Goal: Information Seeking & Learning: Understand process/instructions

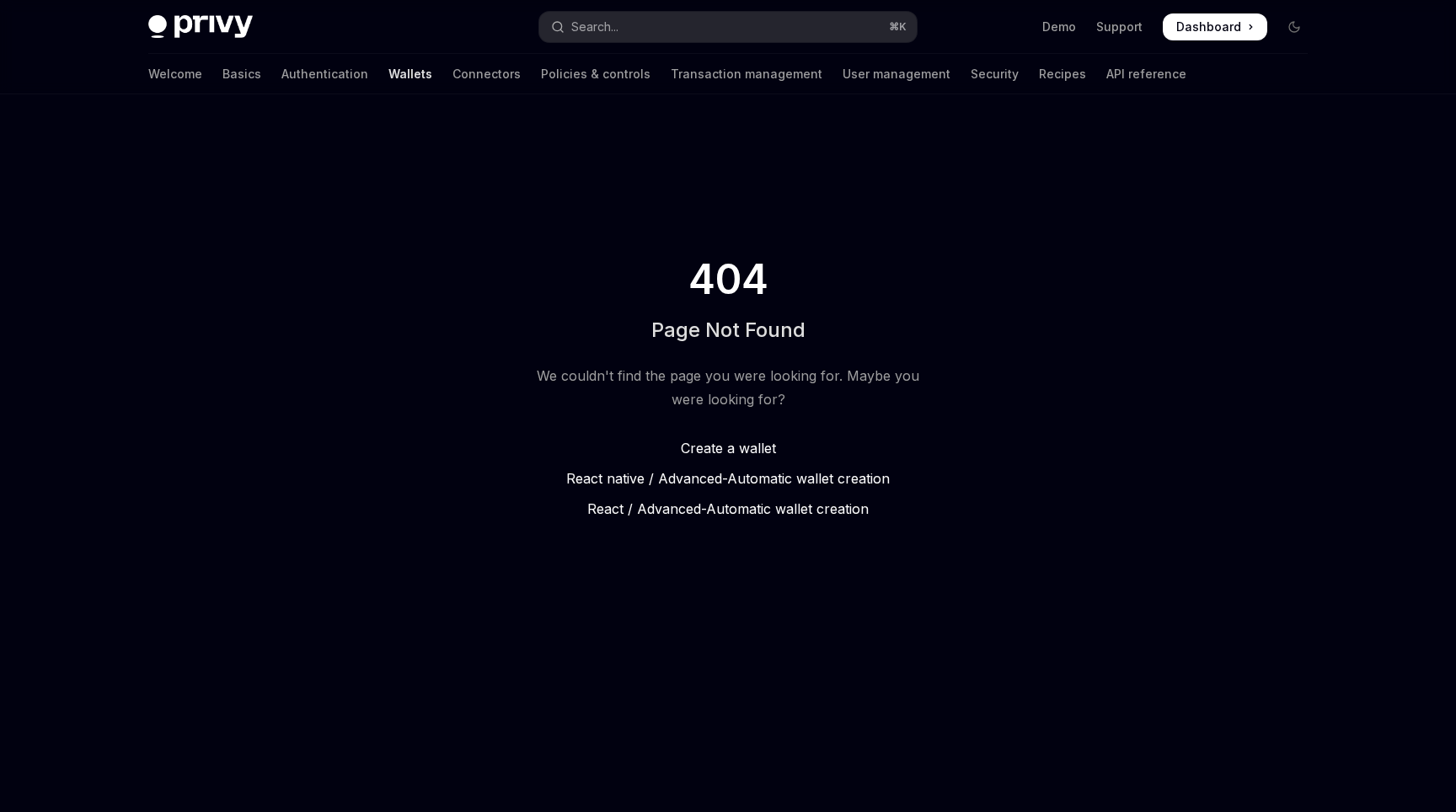
click at [1247, 30] on span at bounding box center [1214, 27] width 105 height 27
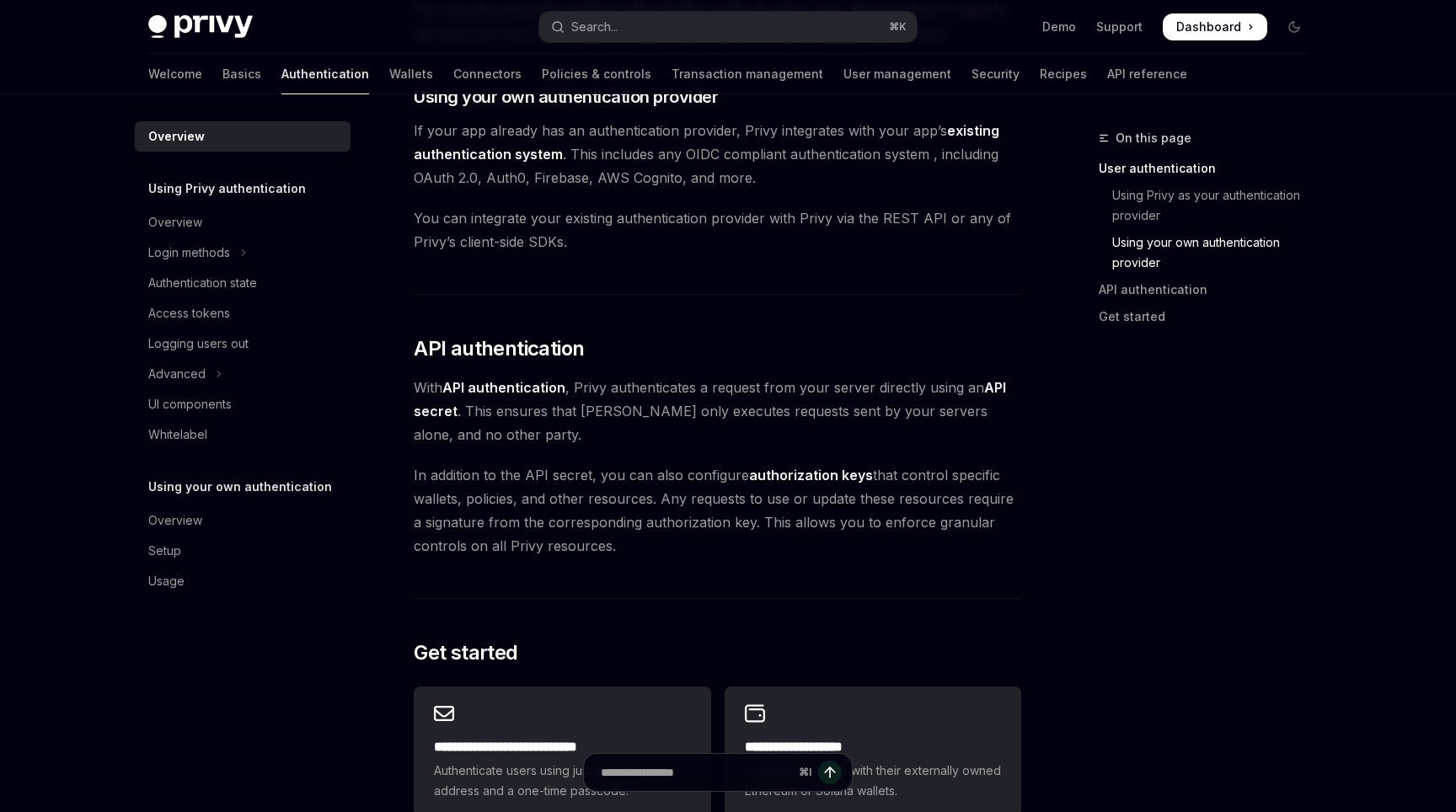
scroll to position [892, 0]
click at [680, 353] on h2 "​ API authentication" at bounding box center [717, 350] width 608 height 27
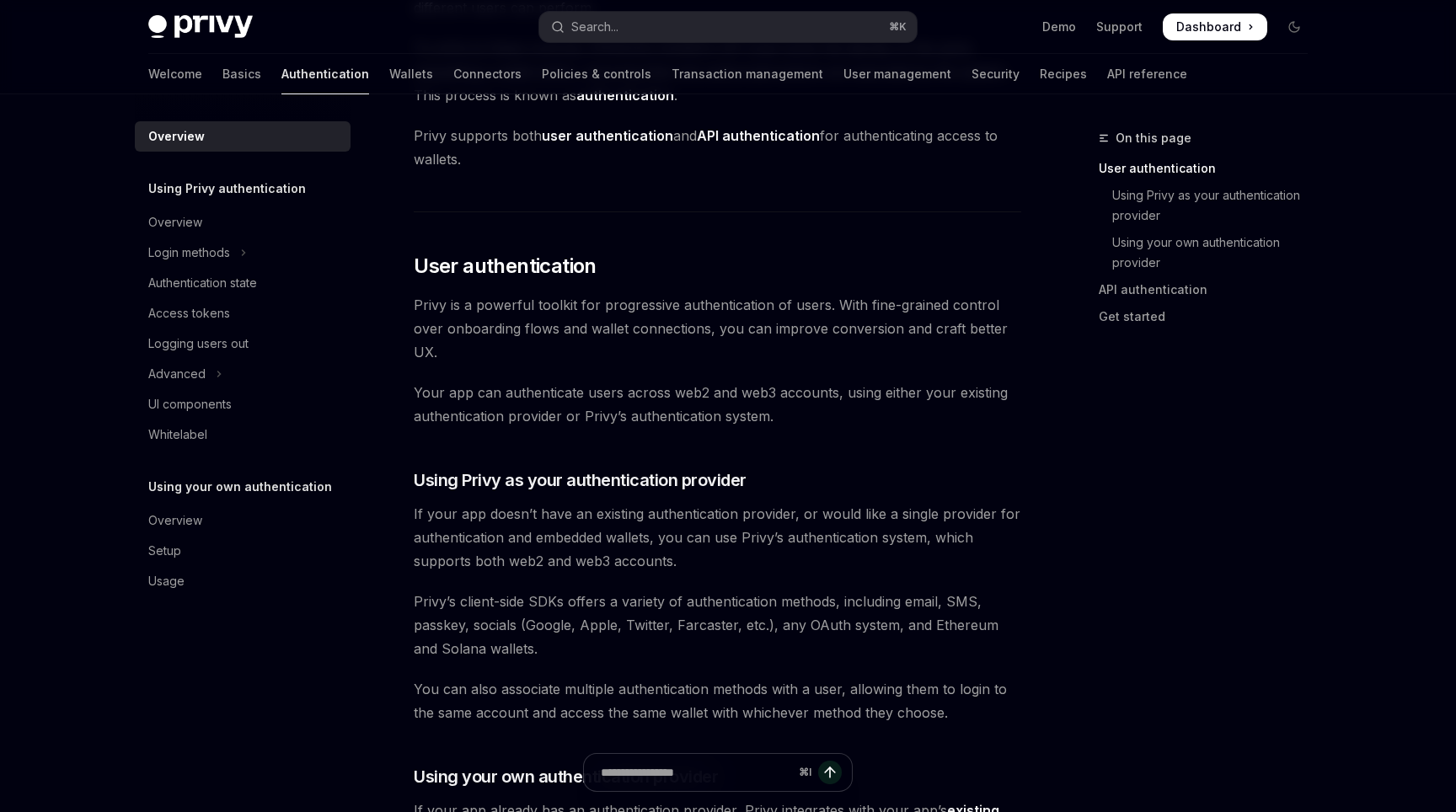
scroll to position [213, 0]
click at [682, 364] on span "Privy is a powerful toolkit for progressive authentication of users. With fine-…" at bounding box center [717, 329] width 608 height 71
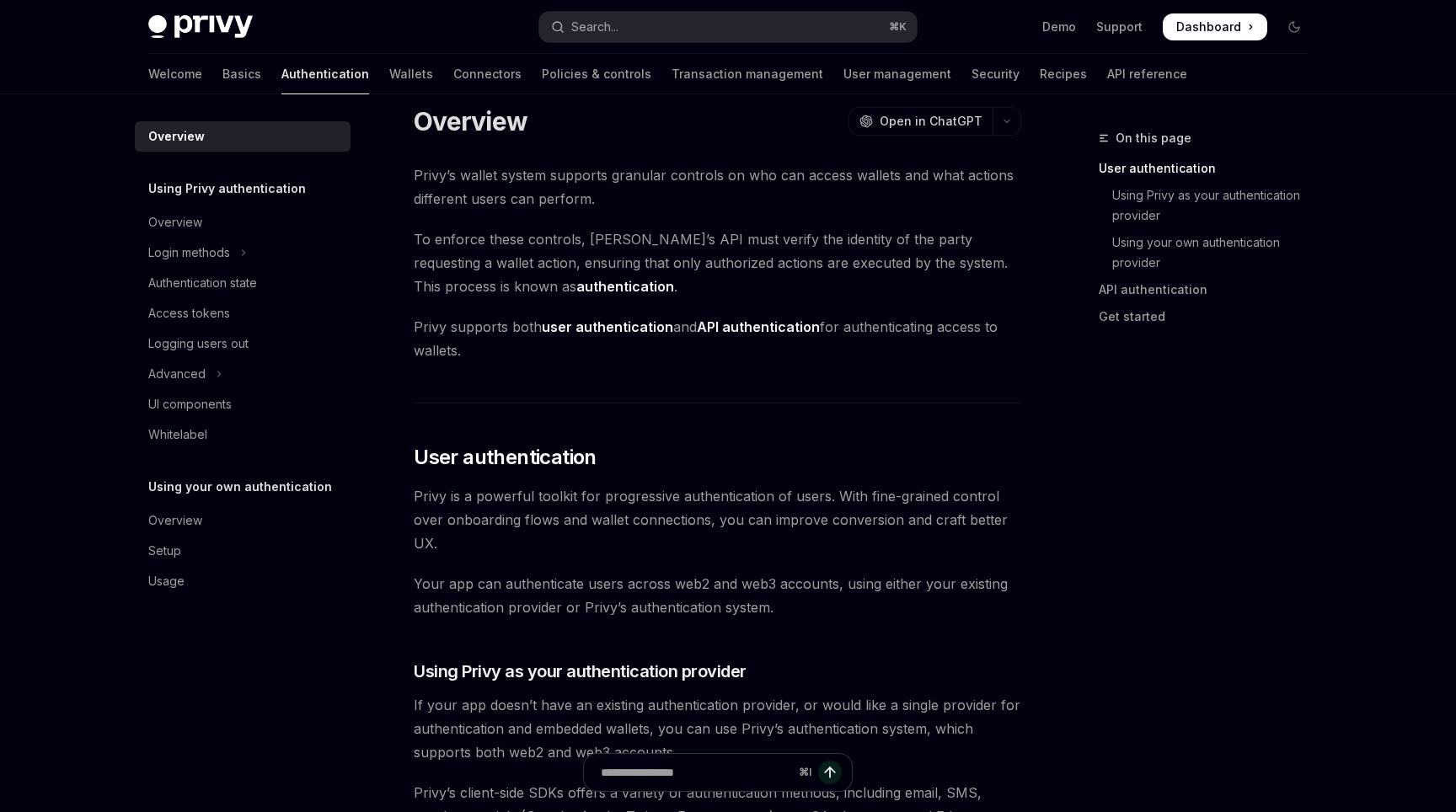
scroll to position [0, 0]
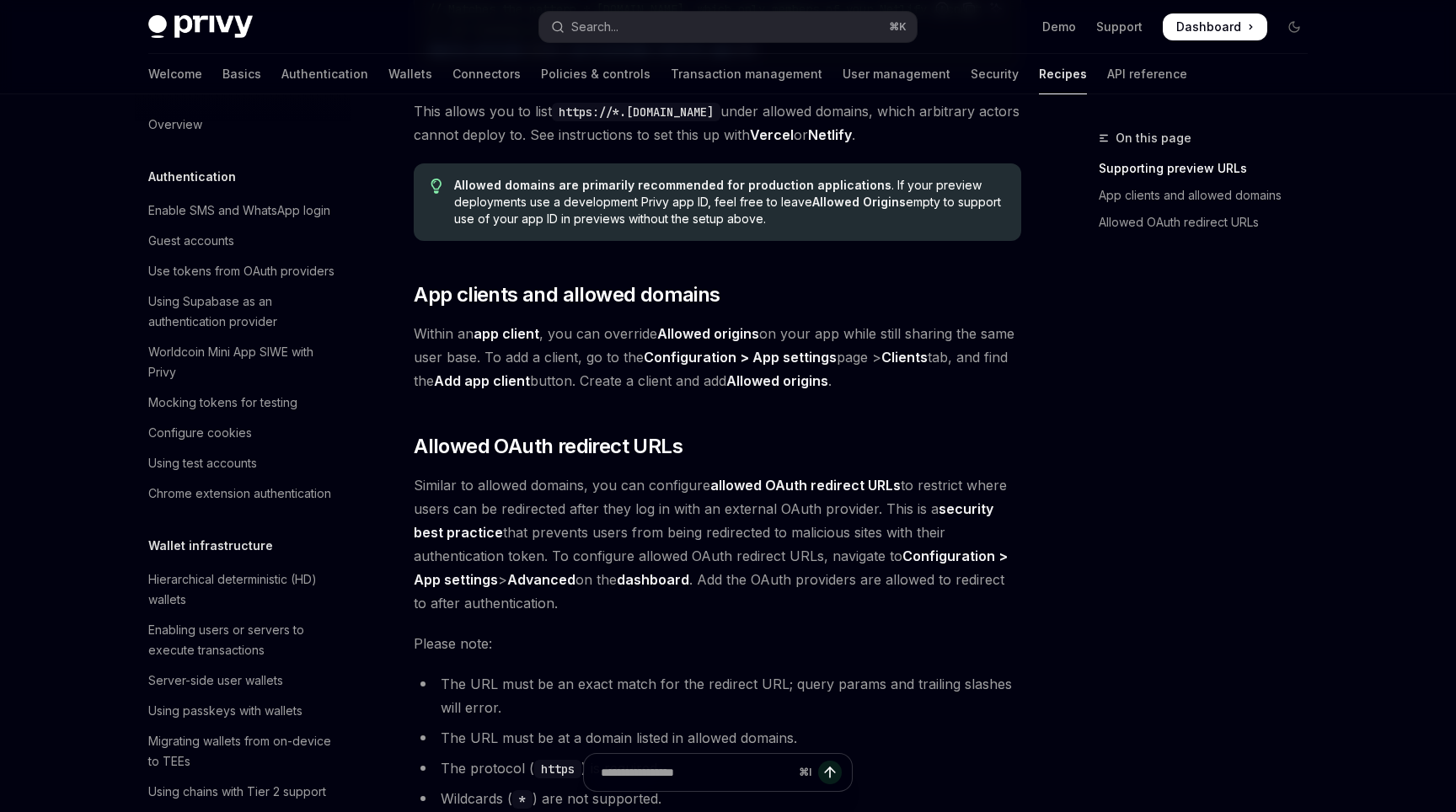
scroll to position [1674, 0]
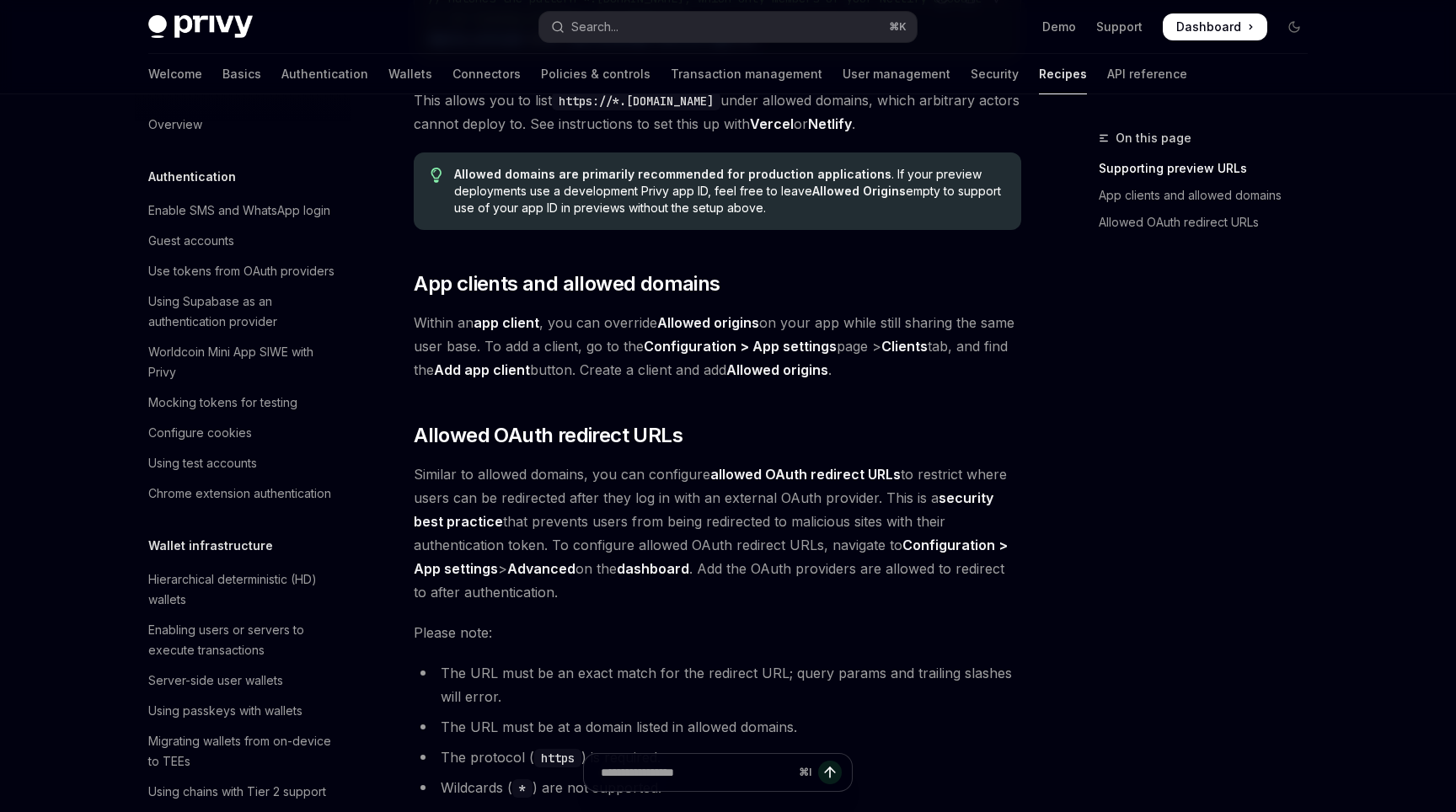
click at [1117, 489] on div "On this page Supporting preview URLs App clients and allowed domains Allowed OA…" at bounding box center [1193, 469] width 256 height 683
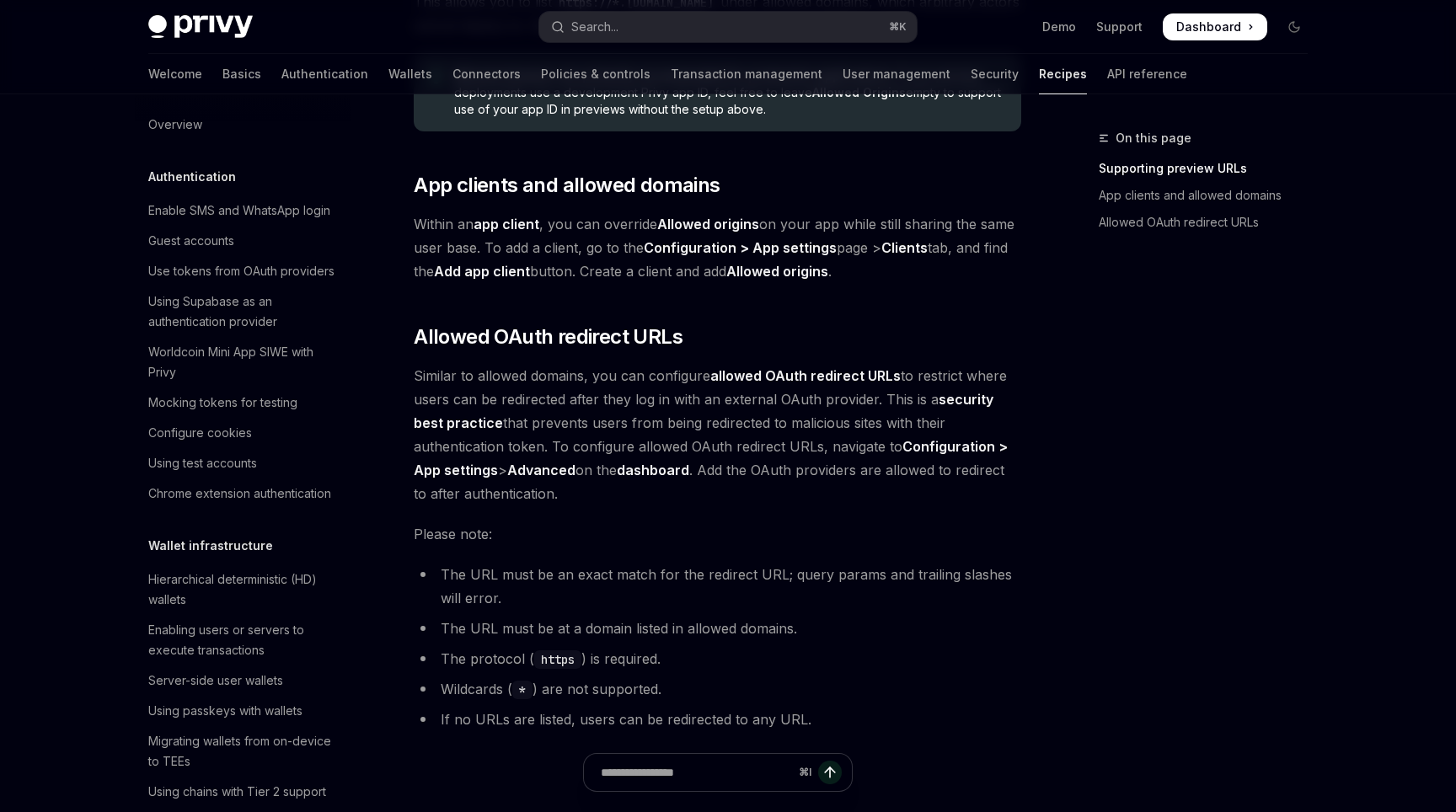
scroll to position [1774, 0]
click at [1130, 582] on div "On this page Supporting preview URLs App clients and allowed domains Allowed OA…" at bounding box center [1193, 469] width 256 height 683
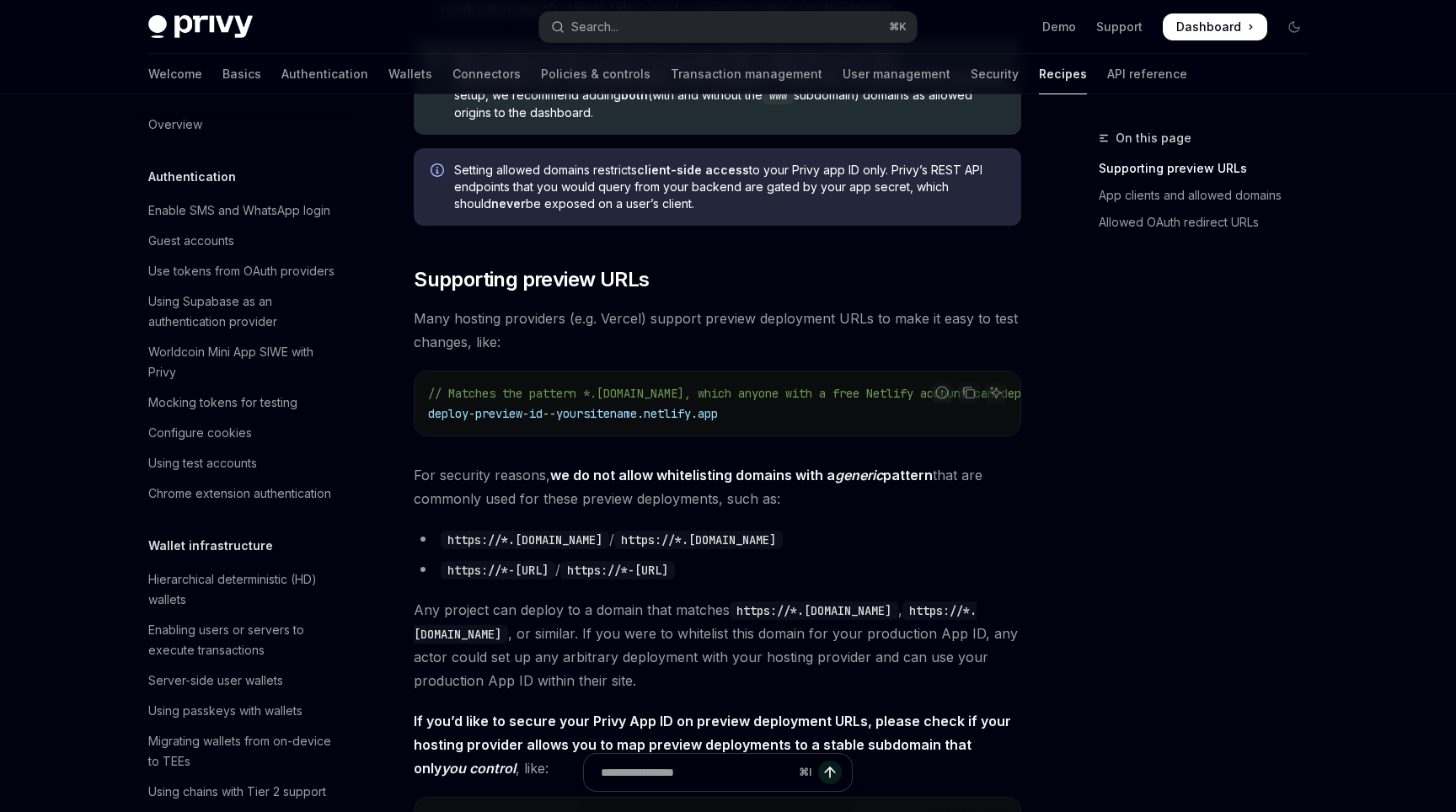
scroll to position [845, 0]
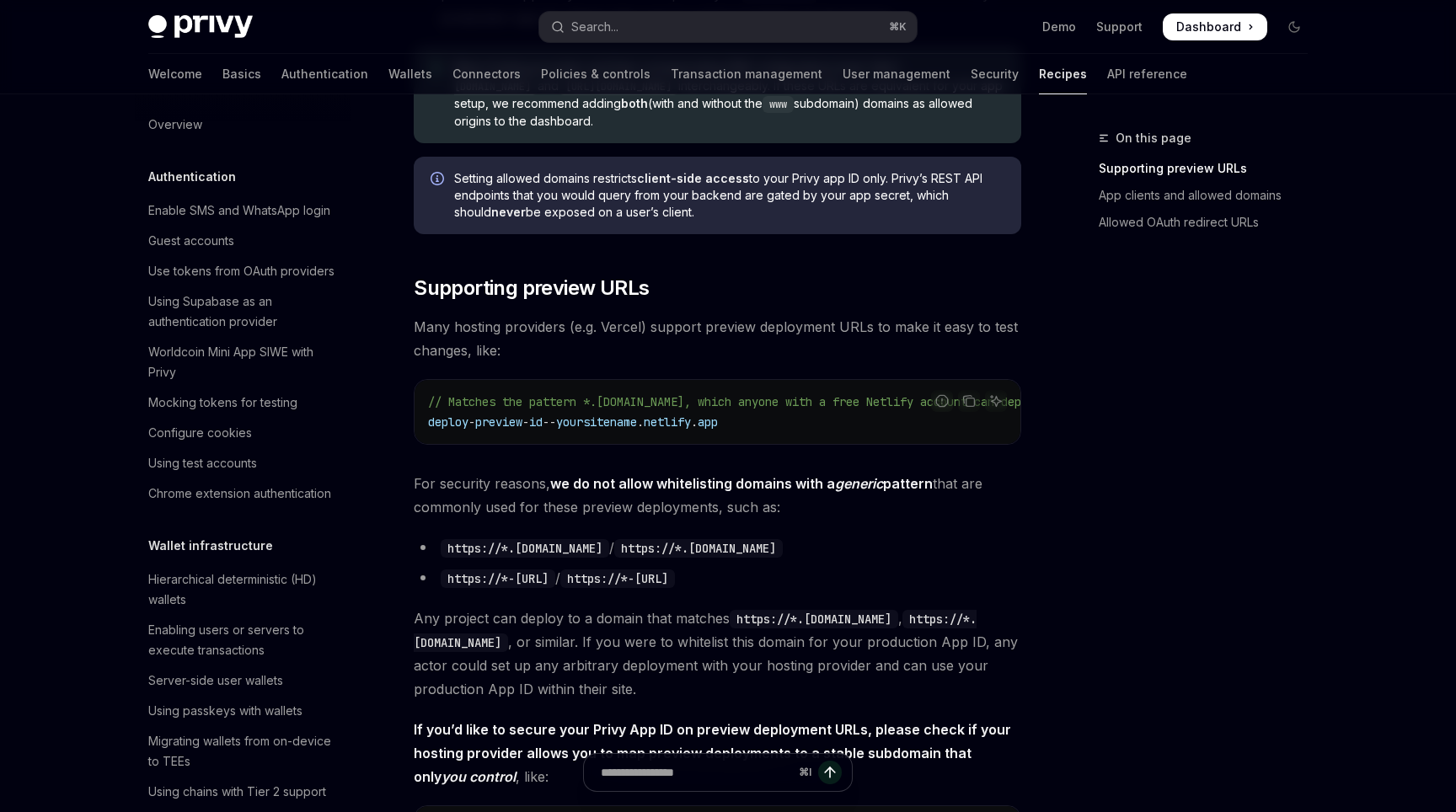
click at [1129, 582] on div "On this page Supporting preview URLs App clients and allowed domains Allowed OA…" at bounding box center [1193, 469] width 256 height 683
click at [1102, 568] on div "On this page Supporting preview URLs App clients and allowed domains Allowed OA…" at bounding box center [1193, 469] width 256 height 683
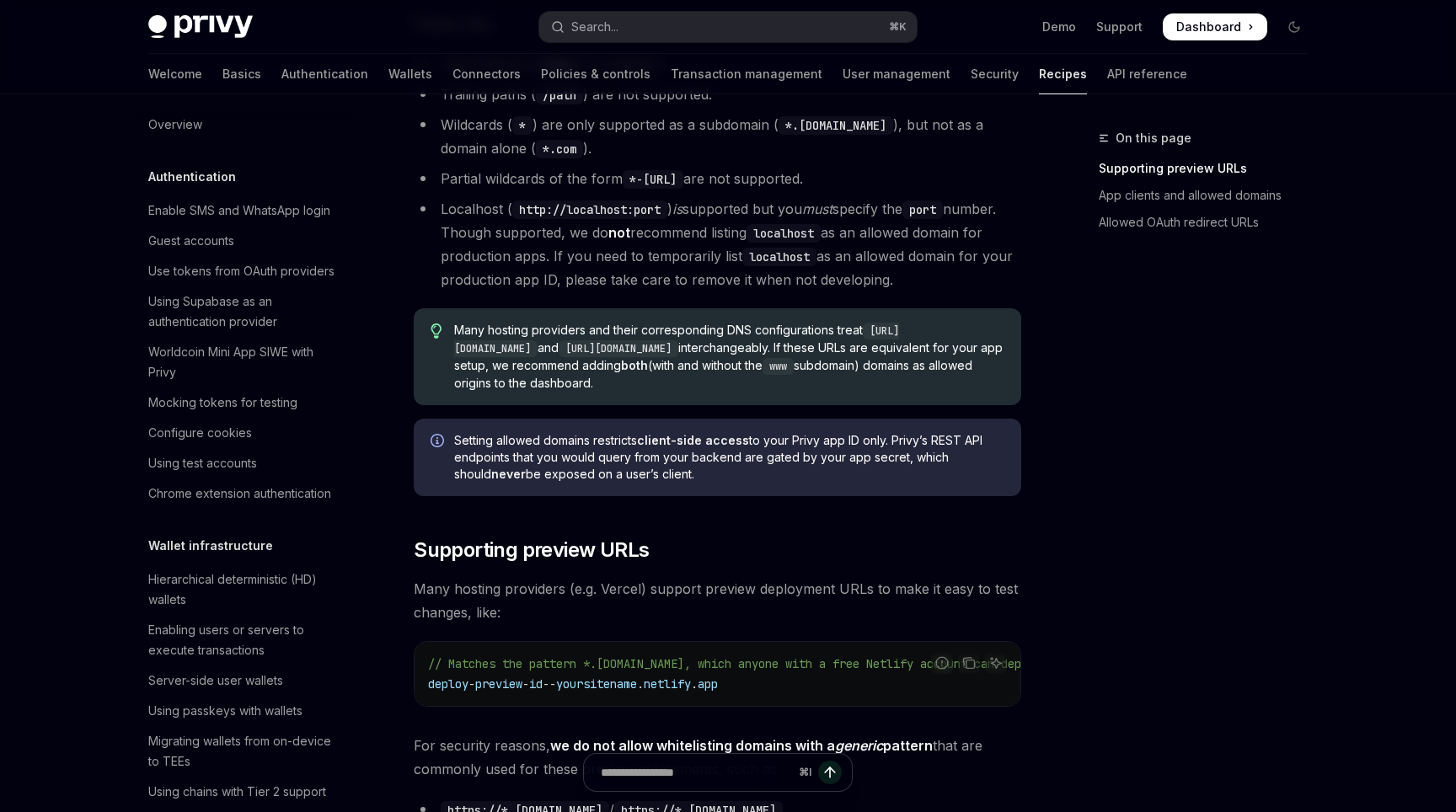
scroll to position [581, 0]
click at [1103, 566] on div "On this page Supporting preview URLs App clients and allowed domains Allowed OA…" at bounding box center [1193, 469] width 256 height 683
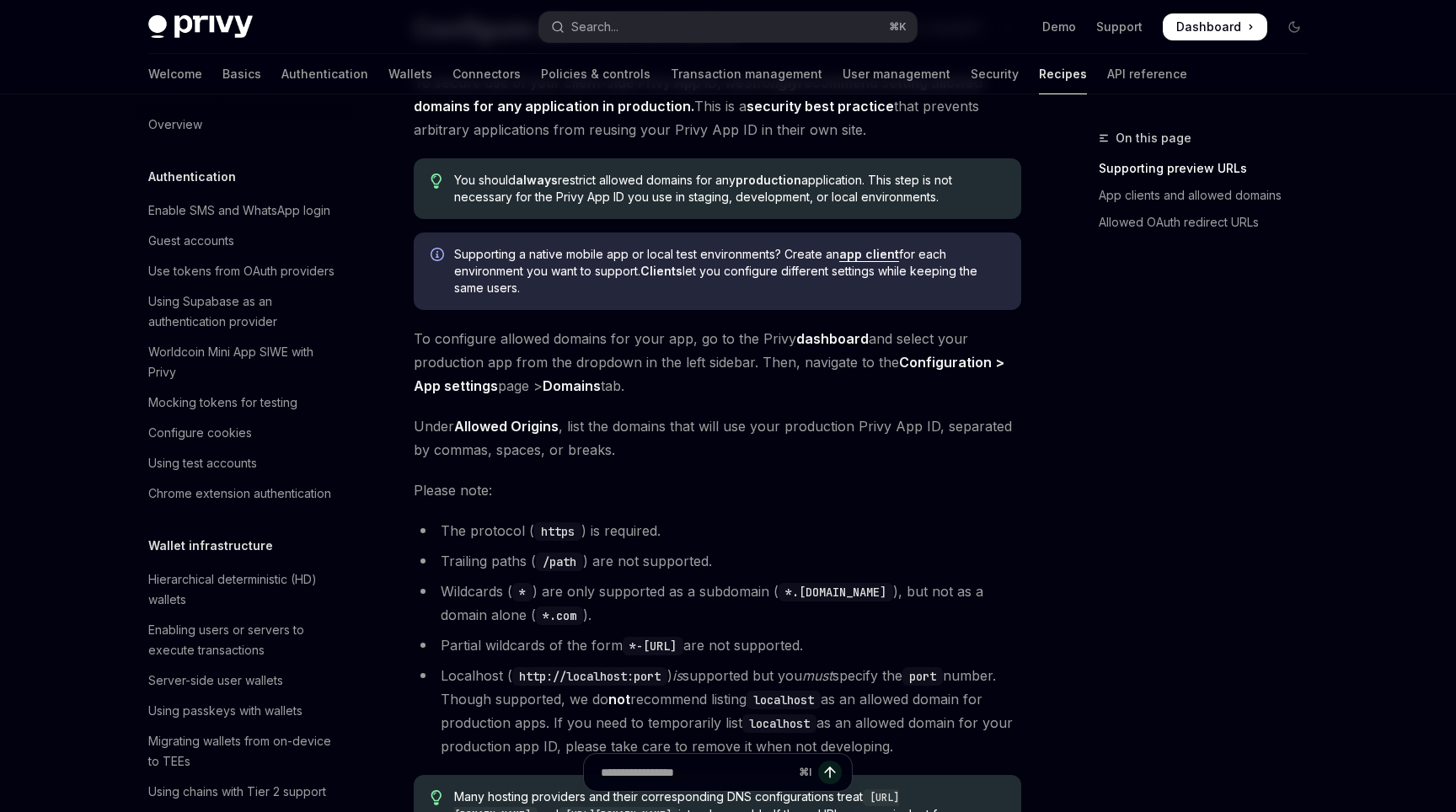
scroll to position [117, 0]
